Goal: Information Seeking & Learning: Learn about a topic

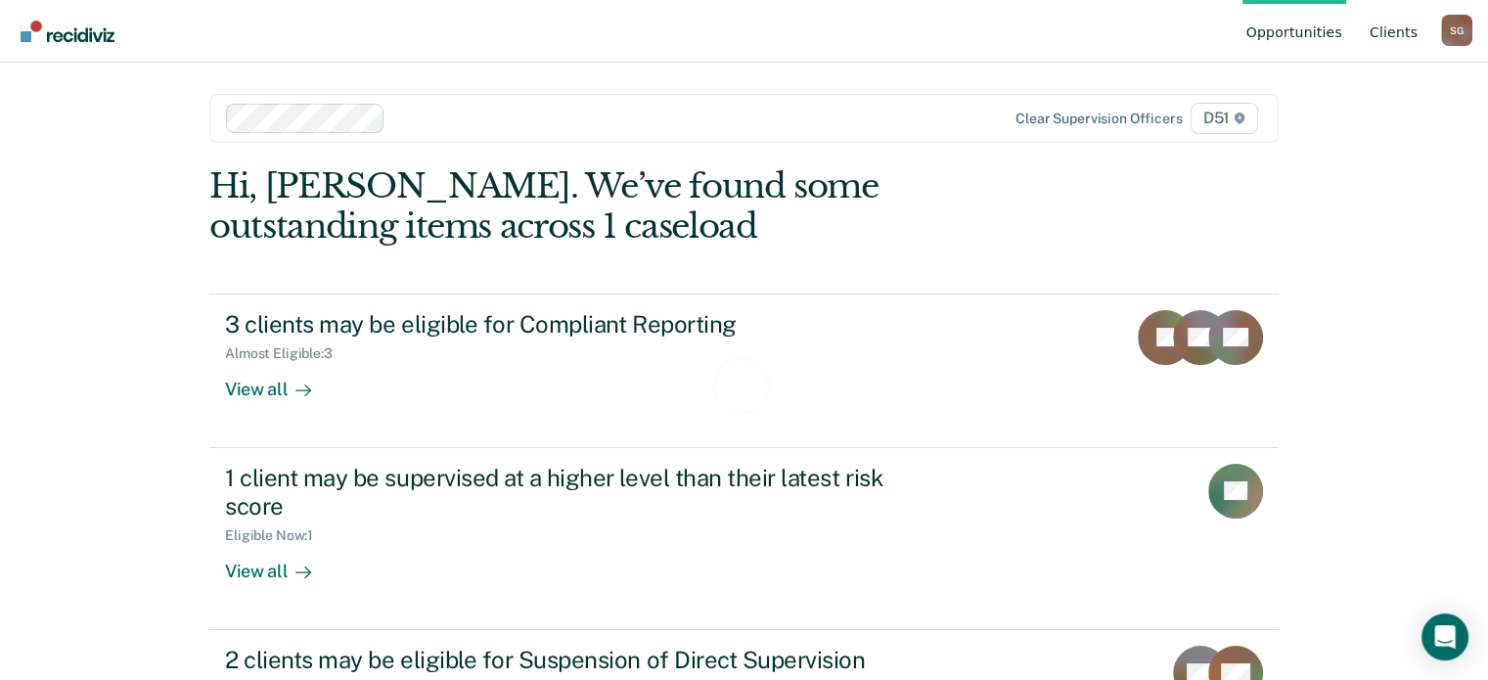
click at [1389, 37] on link "Client s" at bounding box center [1394, 31] width 56 height 63
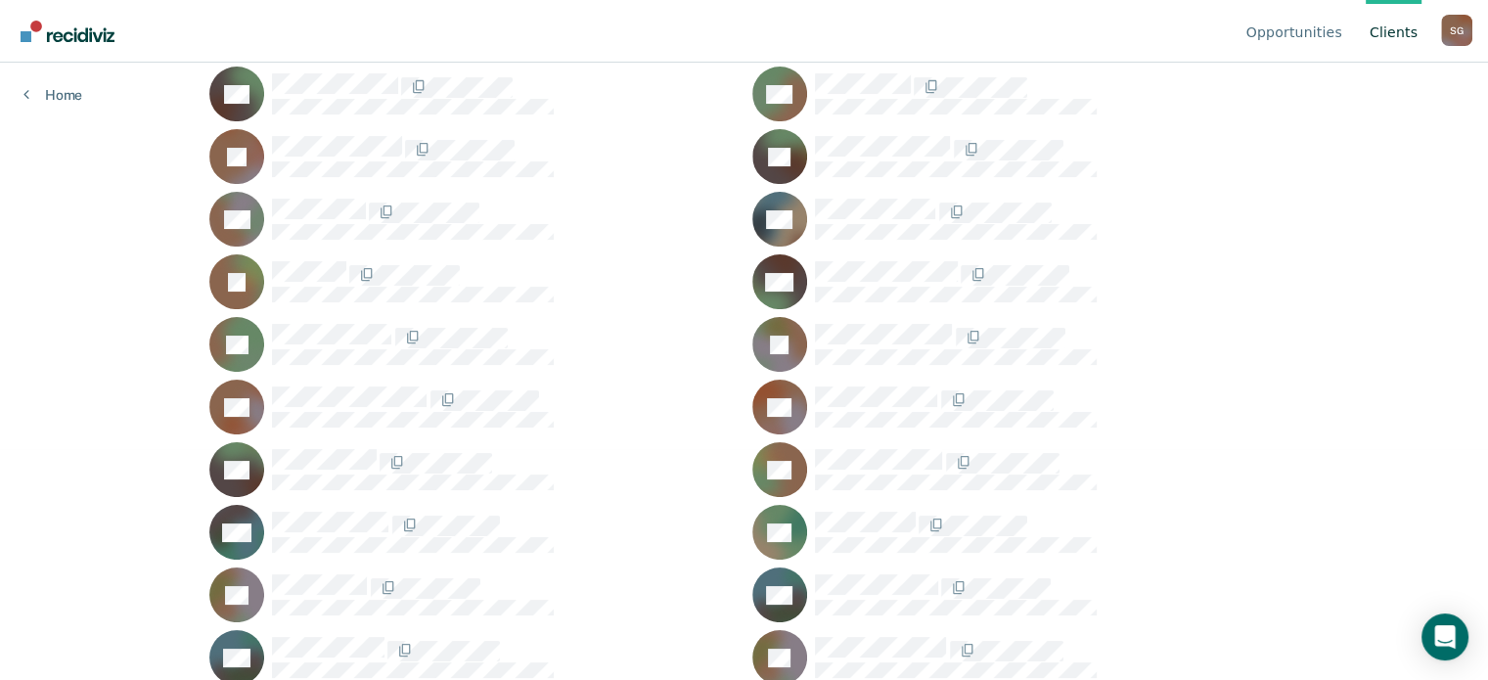
scroll to position [1099, 0]
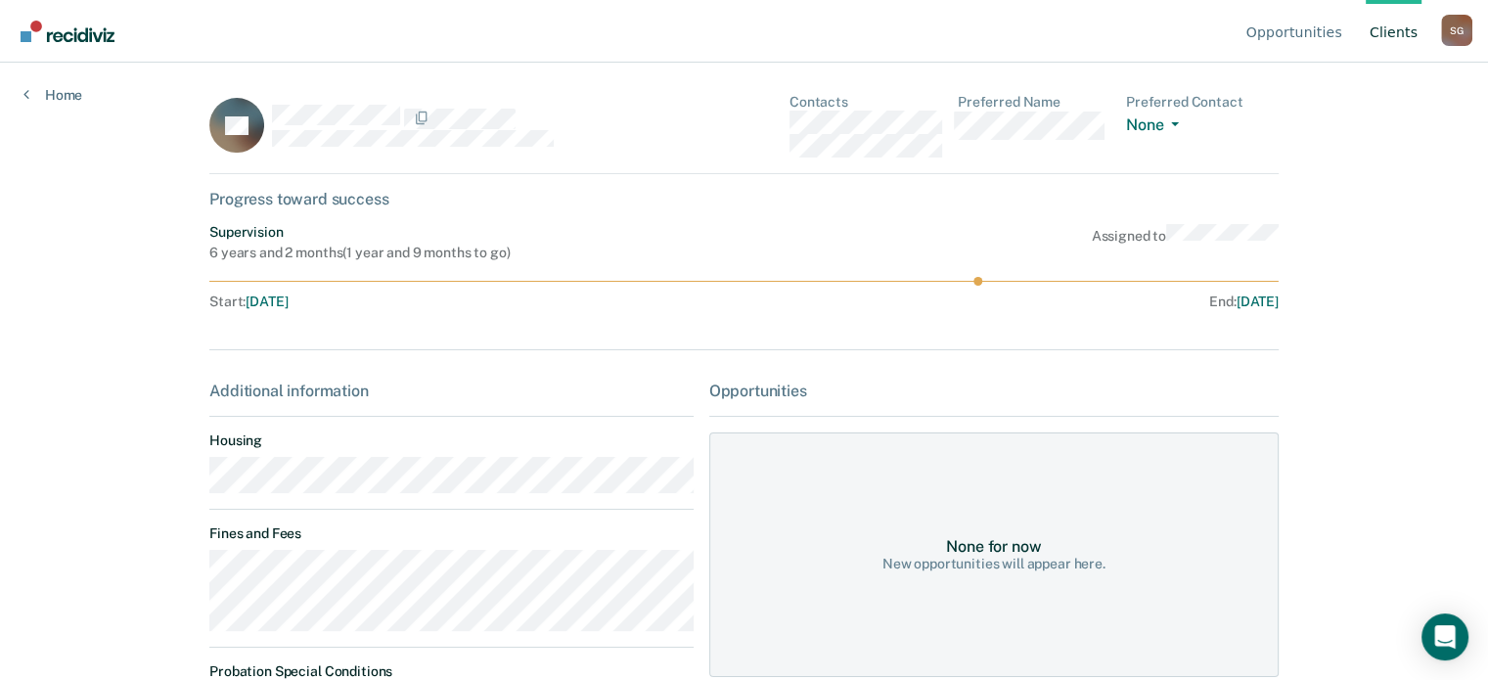
click at [163, 576] on div "Opportunities Client s [PERSON_NAME] S G Profile How it works Log Out Home JM C…" at bounding box center [744, 340] width 1488 height 680
click at [1401, 43] on link "Client s" at bounding box center [1394, 31] width 56 height 63
click at [192, 581] on main "LB Contacts Preferred Name Preferred Contact None Call Text Email None Progress…" at bounding box center [744, 348] width 1116 height 570
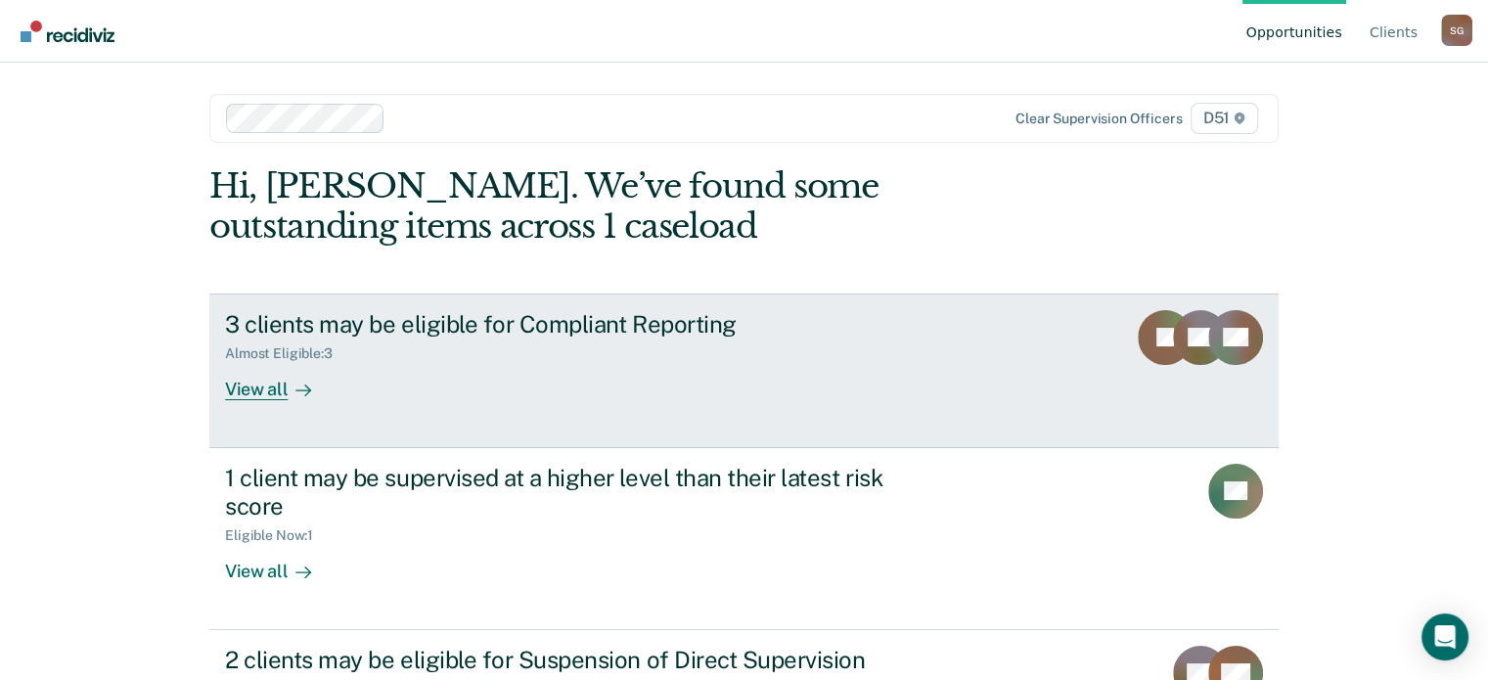
click at [892, 377] on div "3 clients may be eligible for Compliant Reporting Almost Eligible : 3 View all" at bounding box center [592, 355] width 734 height 90
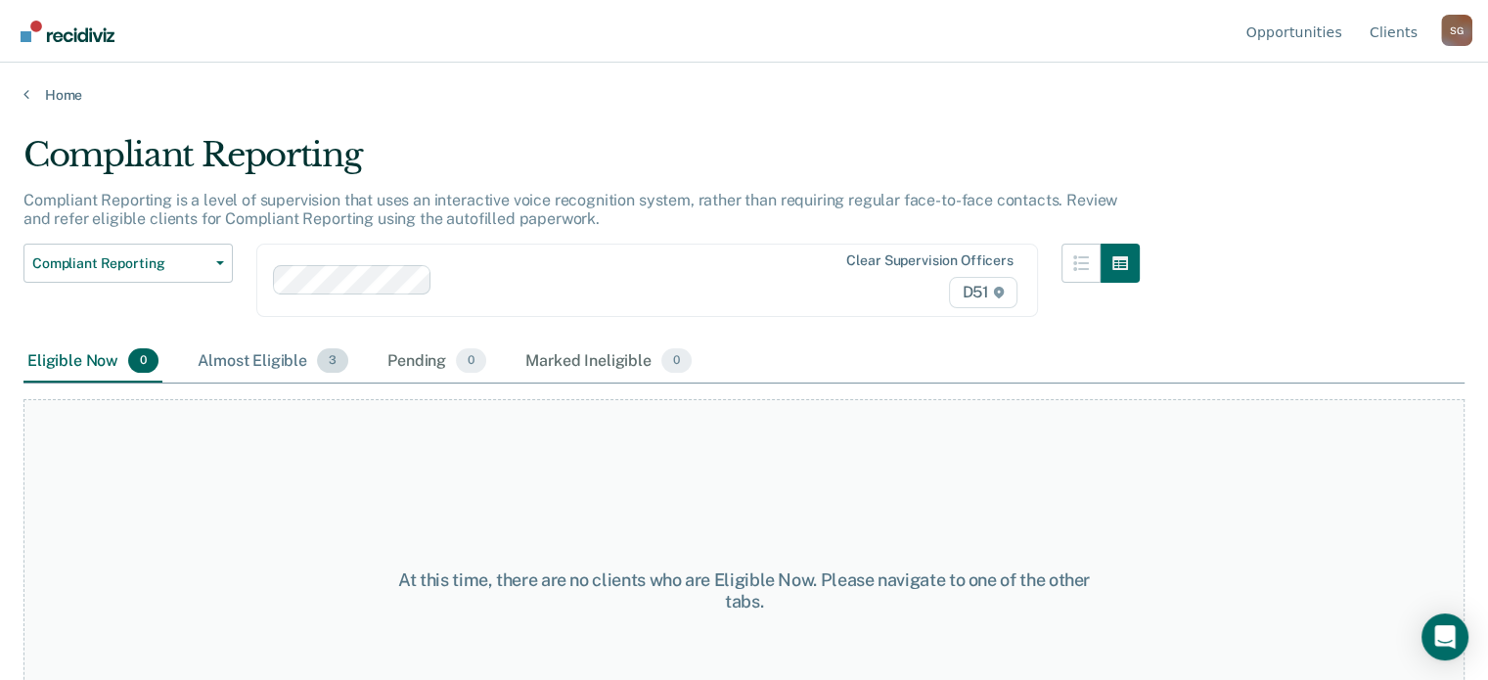
click at [262, 353] on div "Almost Eligible 3" at bounding box center [273, 361] width 158 height 43
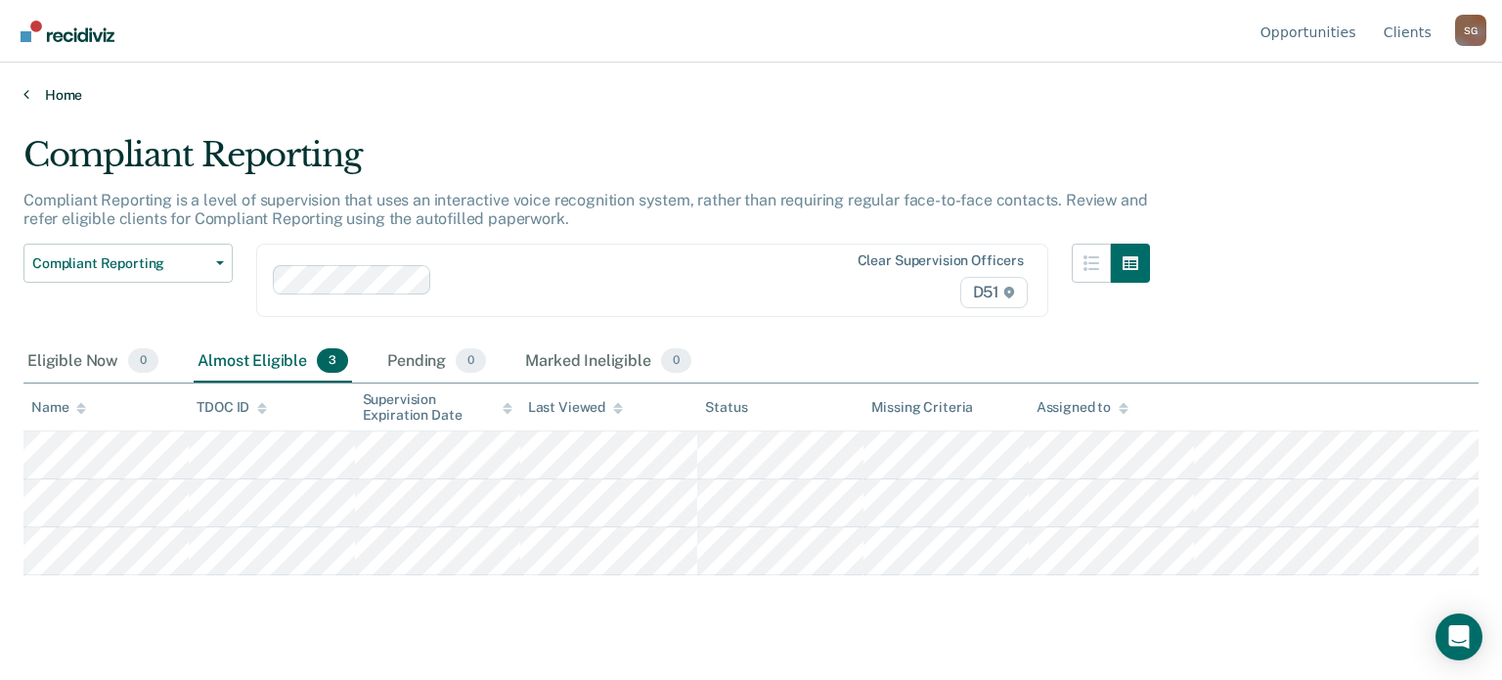
click at [35, 96] on link "Home" at bounding box center [751, 95] width 1456 height 18
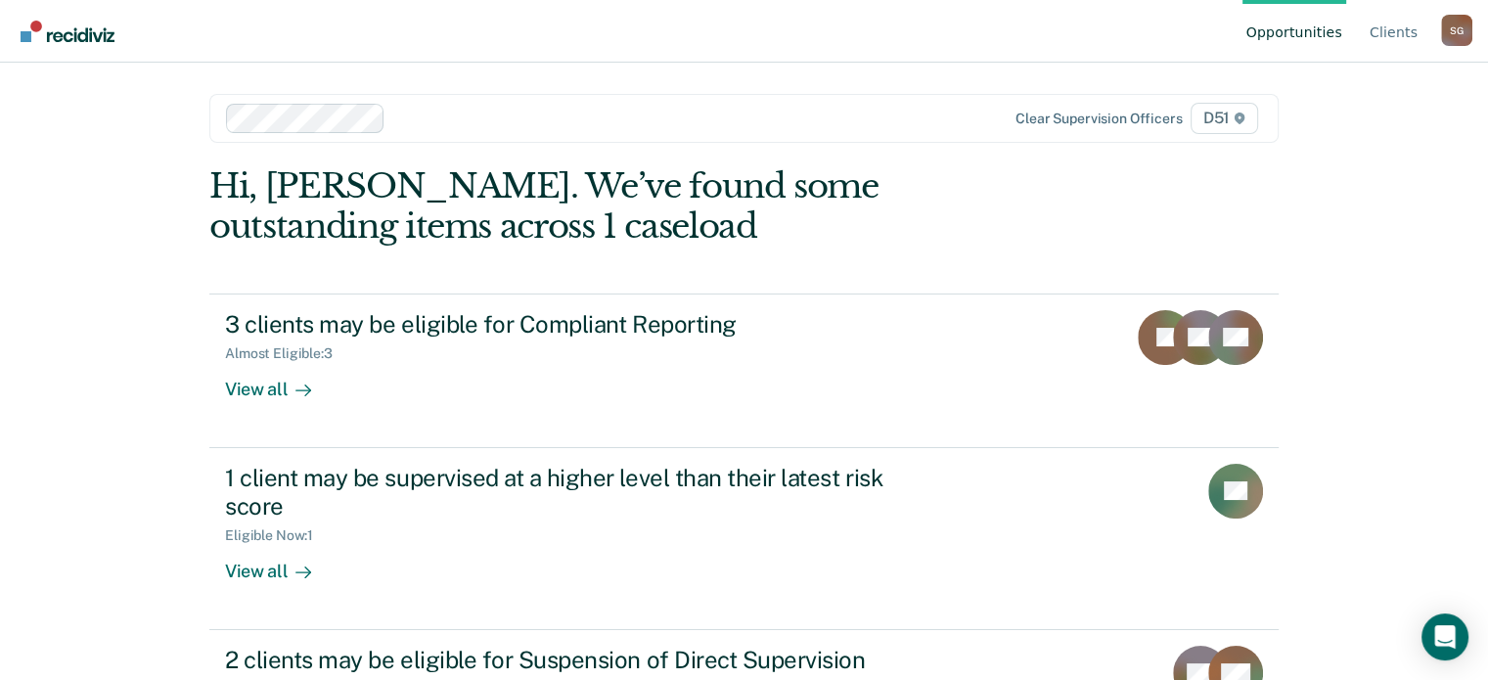
scroll to position [102, 0]
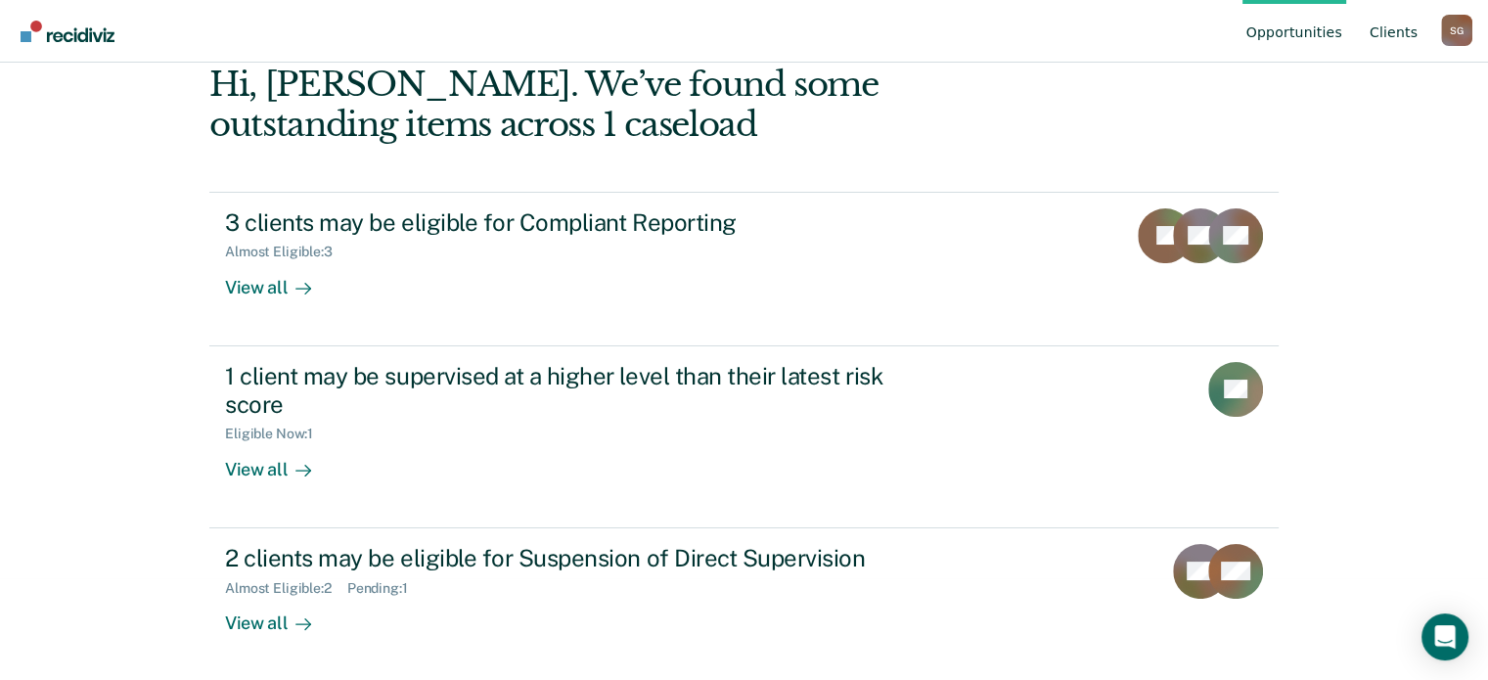
click at [1386, 39] on link "Client s" at bounding box center [1394, 31] width 56 height 63
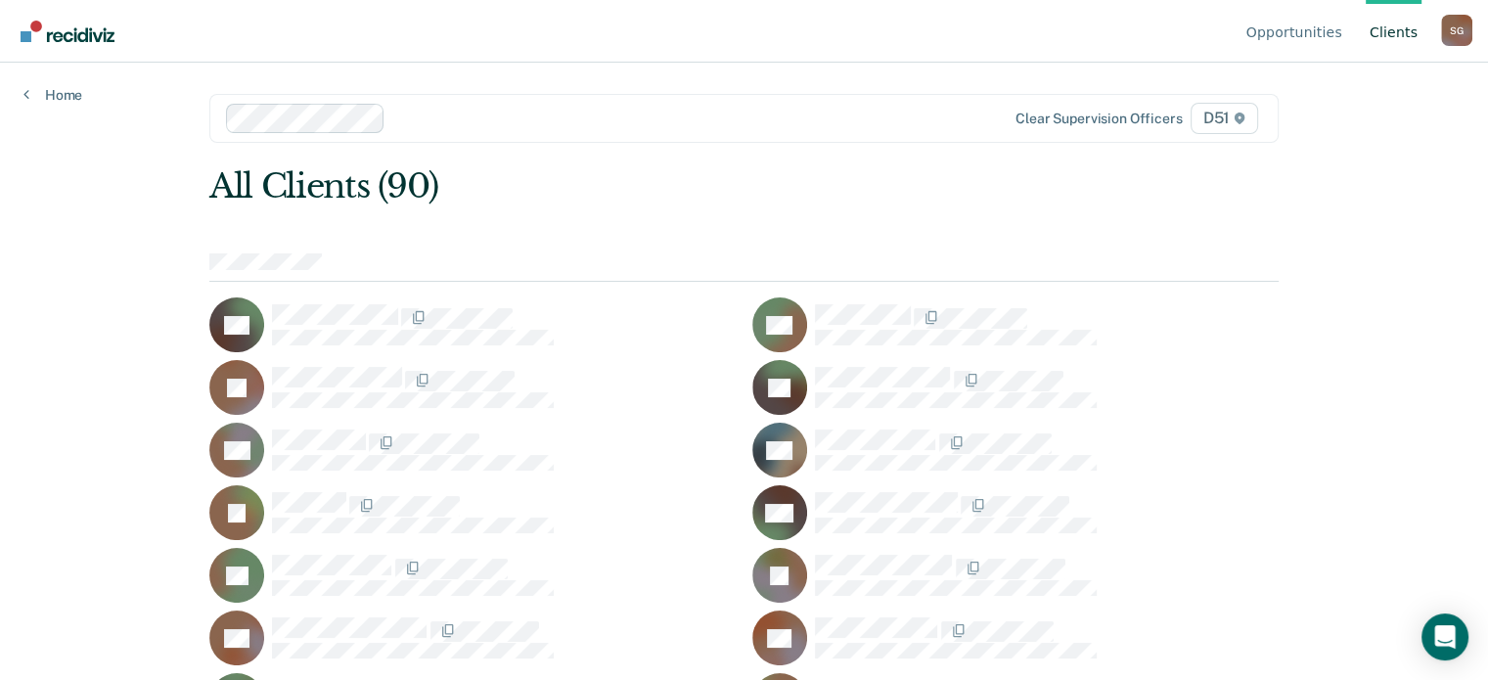
scroll to position [599, 0]
